Goal: Transaction & Acquisition: Purchase product/service

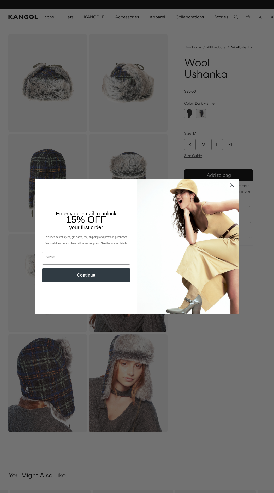
scroll to position [0, 107]
